Goal: Task Accomplishment & Management: Use online tool/utility

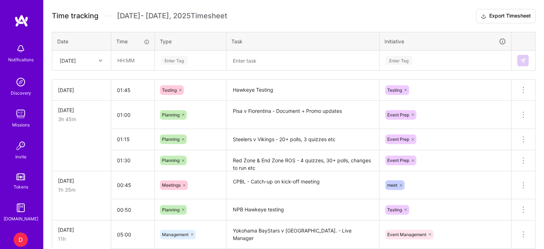
scroll to position [235, 0]
click at [122, 59] on input "text" at bounding box center [133, 59] width 43 height 19
type input "00:45"
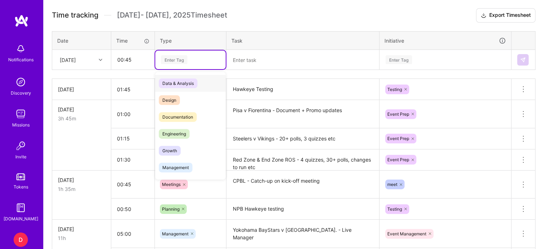
click at [173, 60] on div "Enter Tag" at bounding box center [174, 59] width 26 height 11
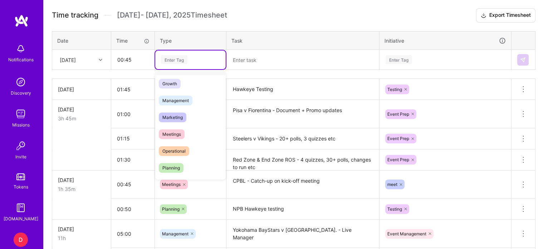
scroll to position [72, 0]
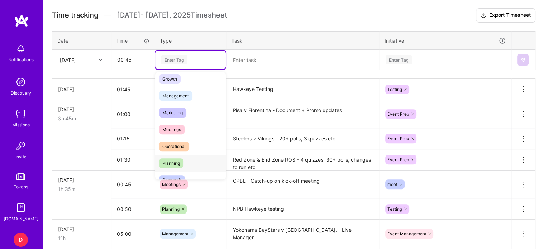
click at [174, 164] on span "Planning" at bounding box center [171, 163] width 25 height 10
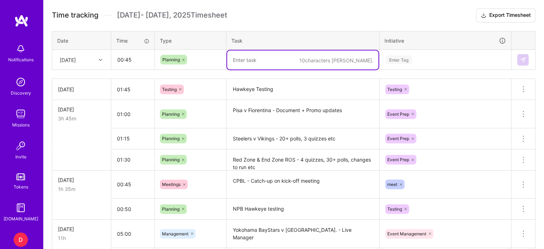
click at [253, 62] on textarea at bounding box center [302, 59] width 151 height 19
type textarea "Genoa v Lazio - Engagement Document & Research"
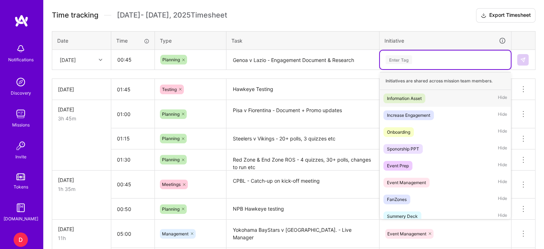
click at [389, 62] on div "Enter Tag" at bounding box center [399, 59] width 26 height 11
click at [402, 163] on div "Event Prep" at bounding box center [398, 166] width 22 height 8
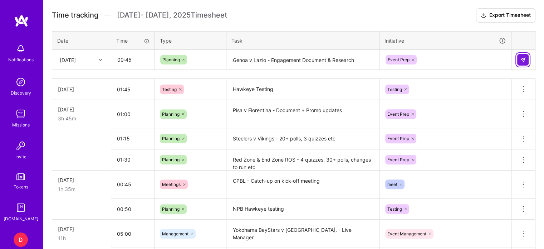
click at [523, 61] on img at bounding box center [523, 60] width 6 height 6
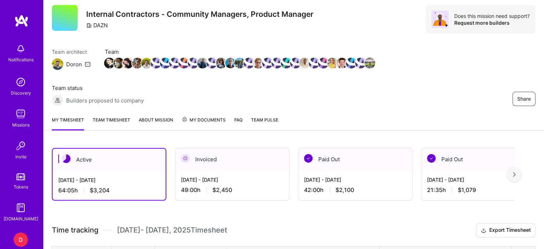
scroll to position [0, 0]
